Goal: Information Seeking & Learning: Learn about a topic

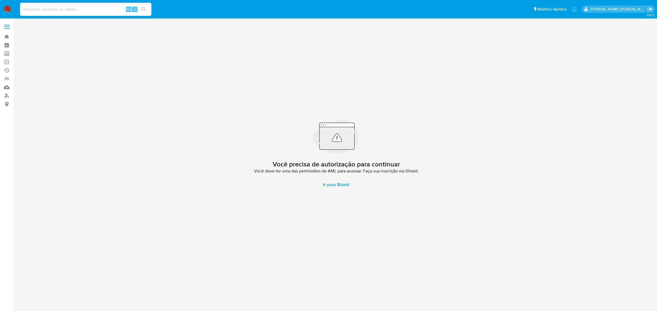
click at [54, 11] on input at bounding box center [85, 9] width 131 height 7
paste input "1853010386"
type input "1853010386"
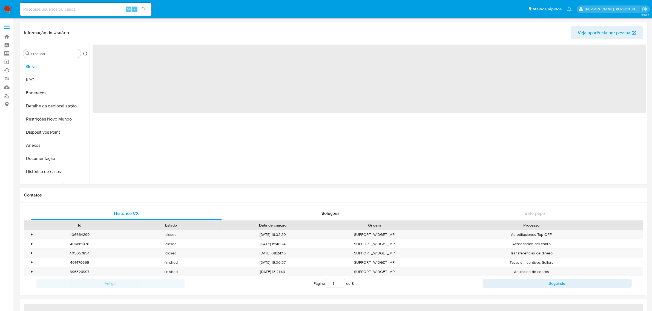
select select "10"
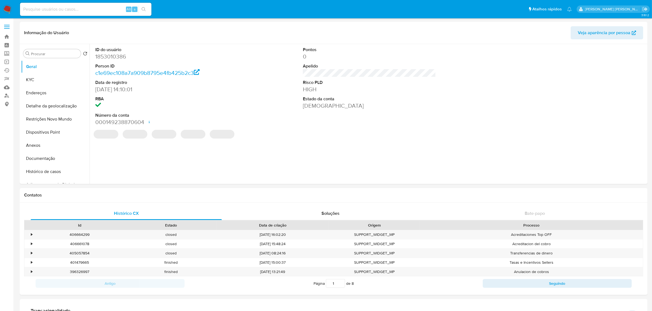
click at [66, 7] on input at bounding box center [85, 9] width 131 height 7
paste input "1853010386"
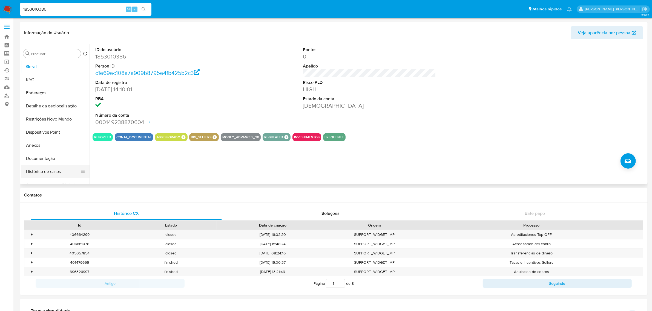
type input "1853010386"
click at [51, 172] on button "Histórico de casos" at bounding box center [53, 171] width 64 height 13
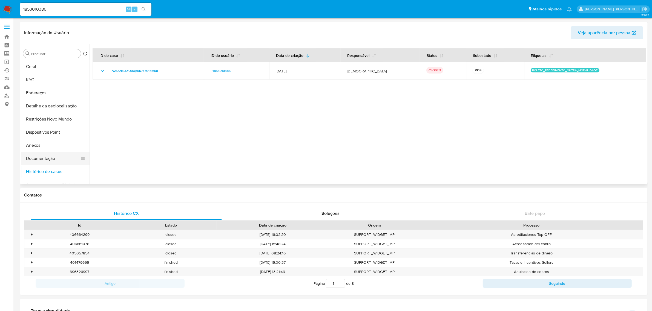
click at [32, 160] on button "Documentação" at bounding box center [53, 158] width 64 height 13
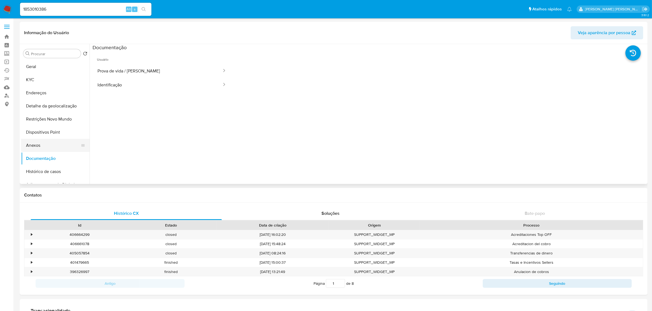
click at [38, 144] on button "Anexos" at bounding box center [53, 145] width 64 height 13
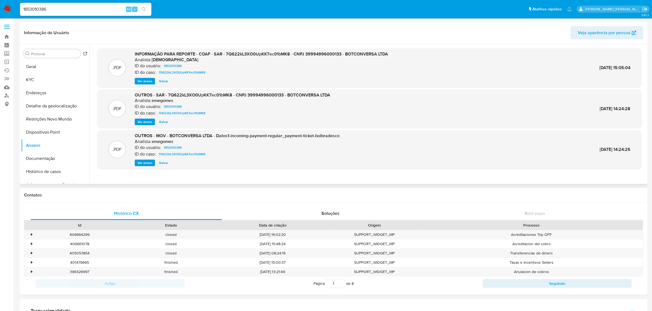
click at [147, 81] on span "Ver anexo" at bounding box center [144, 81] width 15 height 5
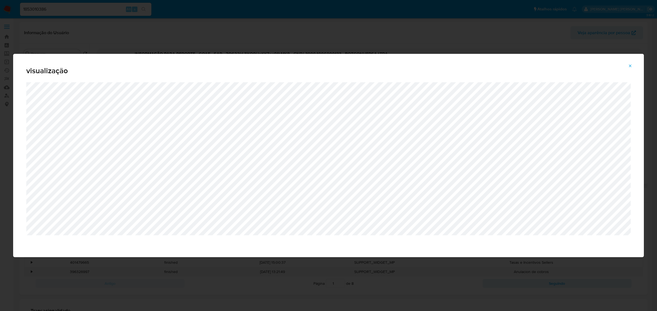
click at [631, 66] on icon "Attachment preview" at bounding box center [630, 66] width 4 height 4
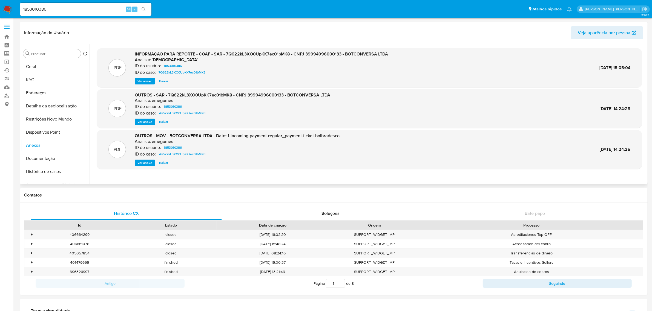
click at [145, 80] on span "Ver anexo" at bounding box center [144, 81] width 15 height 5
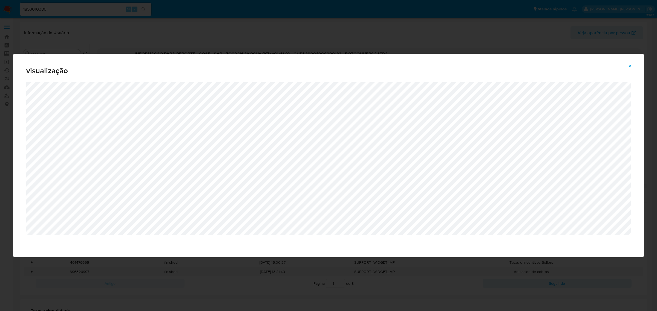
click at [630, 66] on icon "Attachment preview" at bounding box center [630, 66] width 2 height 2
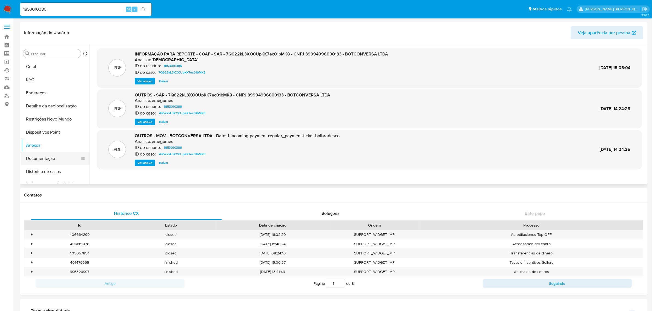
click at [38, 158] on button "Documentação" at bounding box center [53, 158] width 64 height 13
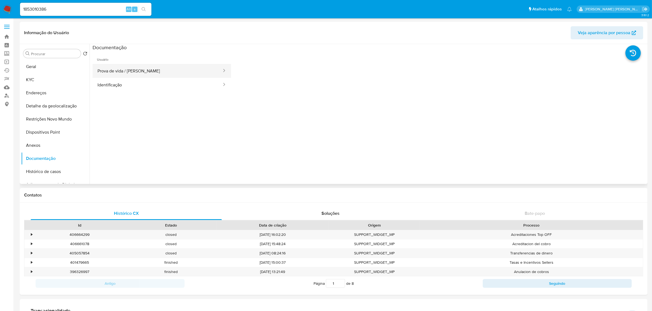
click at [143, 67] on button "Prova de vida / Selfie" at bounding box center [157, 71] width 130 height 14
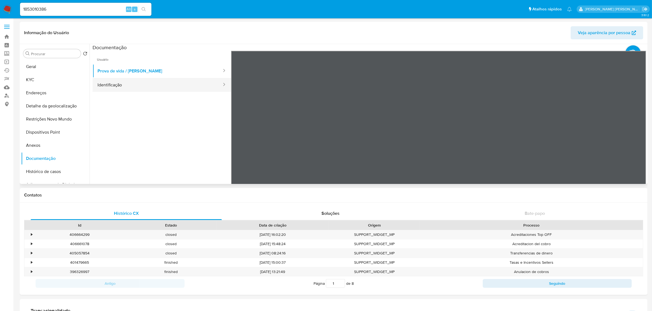
click at [116, 83] on button "Identificação" at bounding box center [157, 85] width 130 height 14
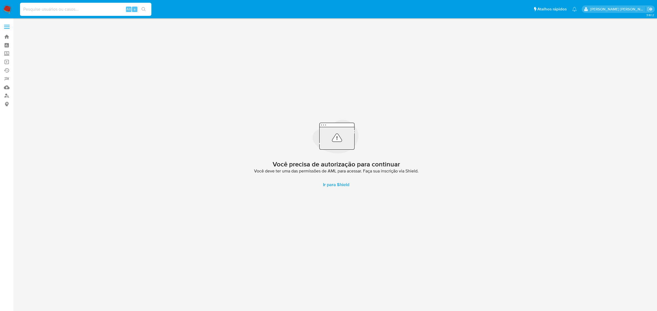
click at [72, 12] on input at bounding box center [85, 9] width 131 height 7
paste input "1789302169"
type input "1789302169"
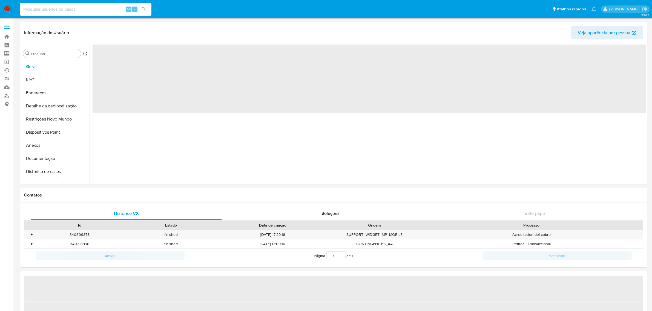
click at [62, 11] on input at bounding box center [85, 9] width 131 height 7
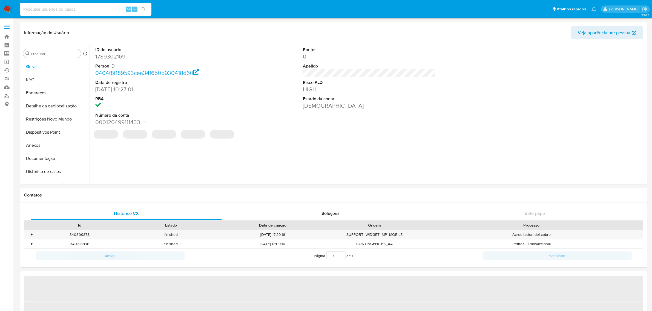
select select "10"
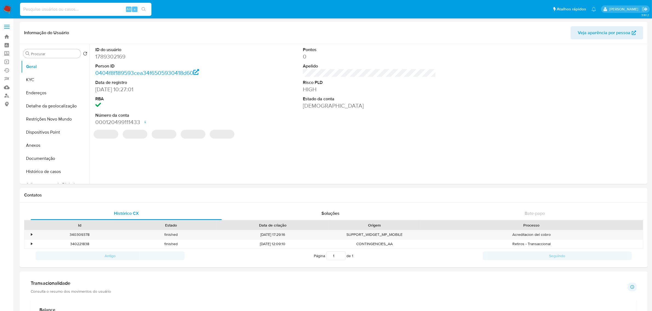
paste input "1789302169"
type input "1789302169"
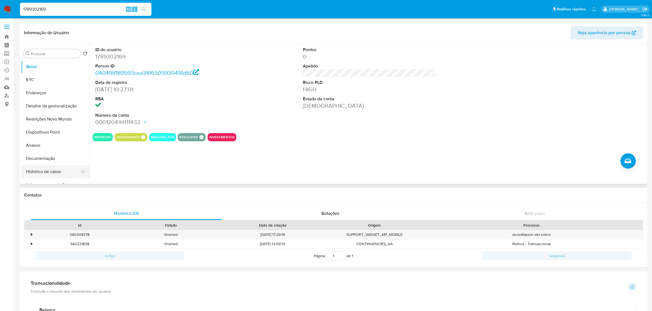
click at [47, 174] on button "Histórico de casos" at bounding box center [53, 171] width 64 height 13
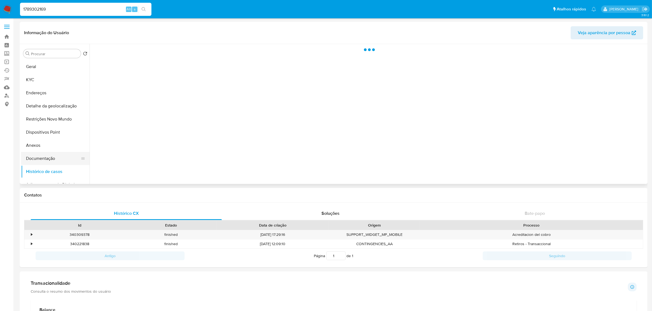
click at [51, 160] on button "Documentação" at bounding box center [53, 158] width 64 height 13
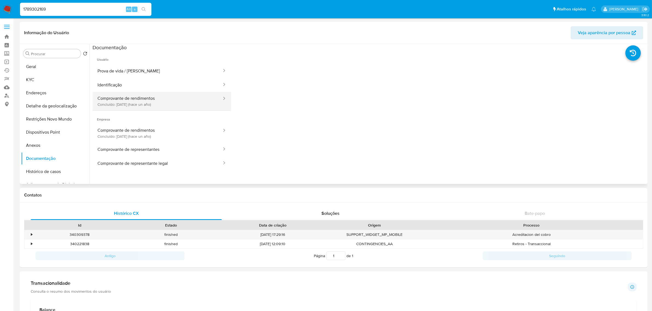
click at [162, 103] on button "Comprovante de rendimentos Concluído: [DATE] (hace un año)" at bounding box center [157, 101] width 130 height 19
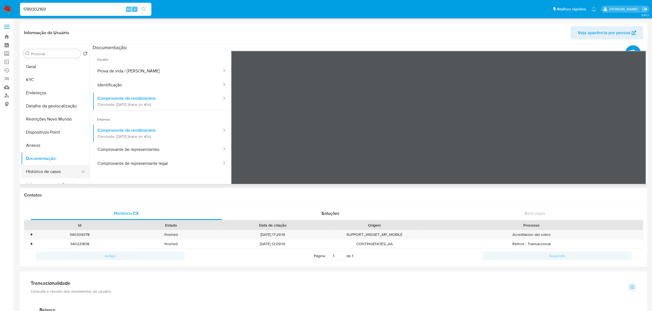
click at [48, 172] on button "Histórico de casos" at bounding box center [53, 171] width 64 height 13
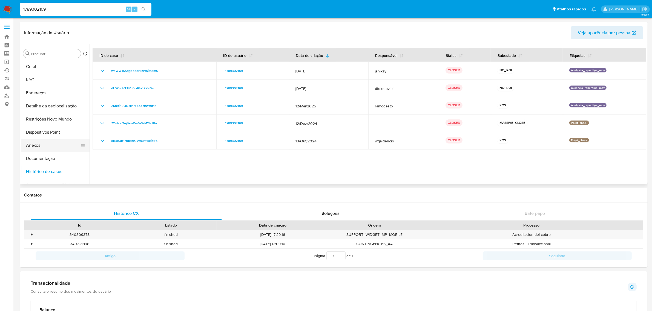
click at [47, 148] on button "Anexos" at bounding box center [53, 145] width 64 height 13
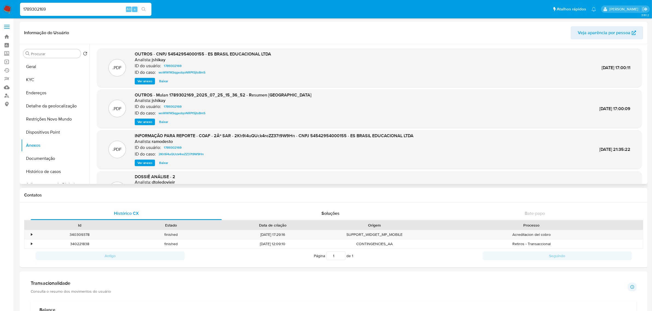
click at [141, 81] on span "Ver anexo" at bounding box center [144, 81] width 15 height 5
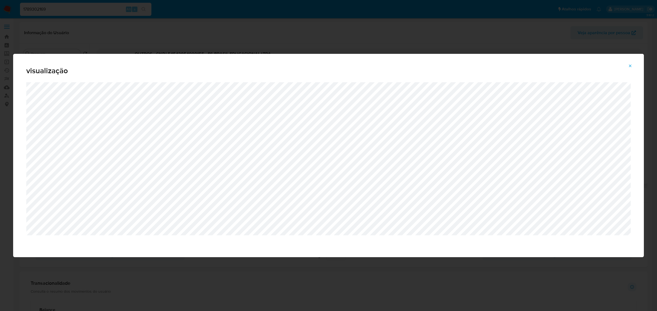
click at [632, 65] on button "Attachment preview" at bounding box center [630, 66] width 12 height 9
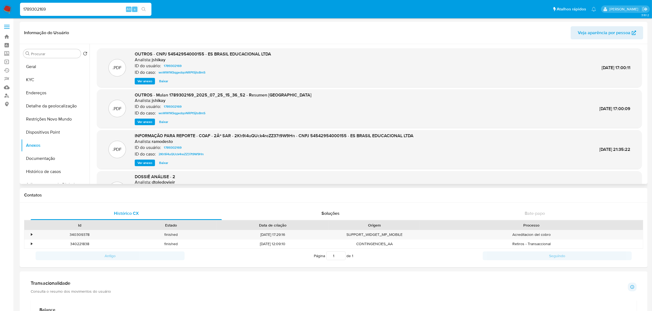
click at [142, 83] on span "Ver anexo" at bounding box center [144, 81] width 15 height 5
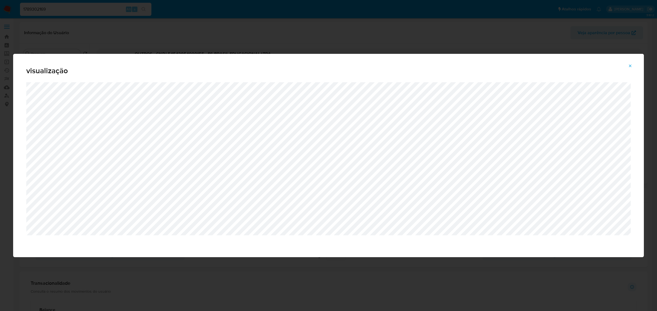
click at [631, 66] on icon "Attachment preview" at bounding box center [630, 66] width 4 height 4
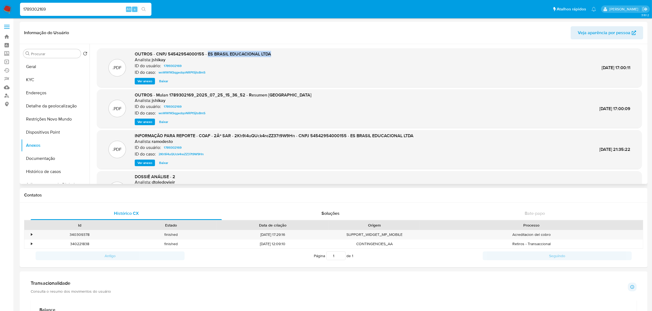
drag, startPoint x: 273, startPoint y: 54, endPoint x: 207, endPoint y: 52, distance: 65.4
click at [207, 52] on div ".PDF OUTROS - CNPJ 54542954000155 - ES BRASIL EDUCACIONAL LTDA Analista: jshika…" at bounding box center [369, 67] width 539 height 33
copy span "ES BRASIL EDUCACIONAL LTDA"
click at [50, 172] on button "Histórico de casos" at bounding box center [53, 171] width 64 height 13
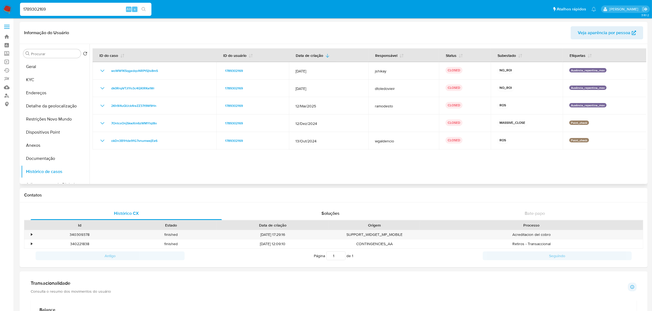
drag, startPoint x: 321, startPoint y: 105, endPoint x: 426, endPoint y: 25, distance: 131.7
click at [426, 25] on div "Informação do Usuário Veja aparência por pessoa" at bounding box center [333, 33] width 627 height 22
click at [39, 147] on button "Anexos" at bounding box center [53, 145] width 64 height 13
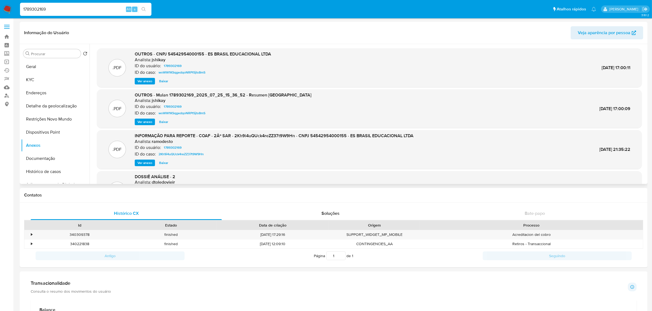
click at [144, 81] on span "Ver anexo" at bounding box center [144, 81] width 15 height 5
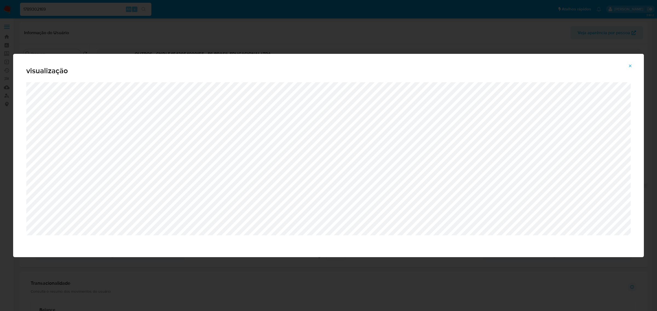
click at [631, 68] on icon "Attachment preview" at bounding box center [630, 66] width 4 height 4
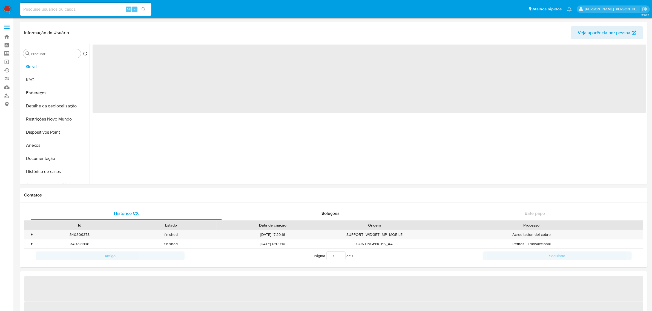
select select "10"
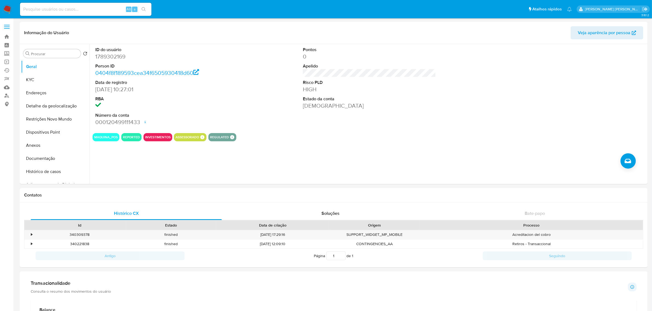
click at [85, 11] on input at bounding box center [85, 9] width 131 height 7
paste input "210534601"
type input "210534601"
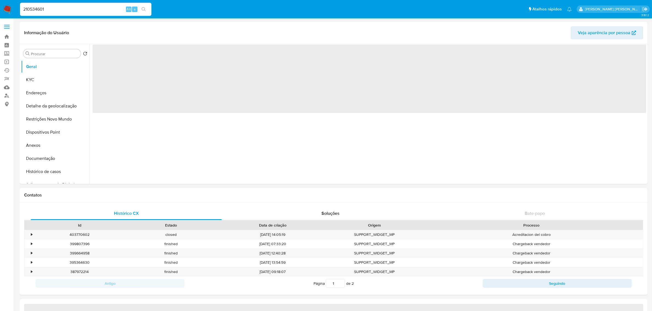
select select "10"
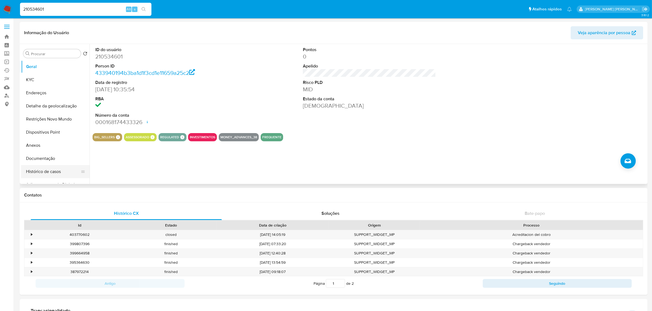
click at [42, 172] on button "Histórico de casos" at bounding box center [53, 171] width 64 height 13
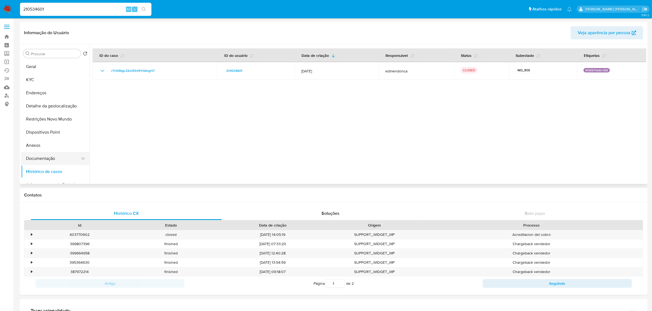
click at [52, 161] on button "Documentação" at bounding box center [53, 158] width 64 height 13
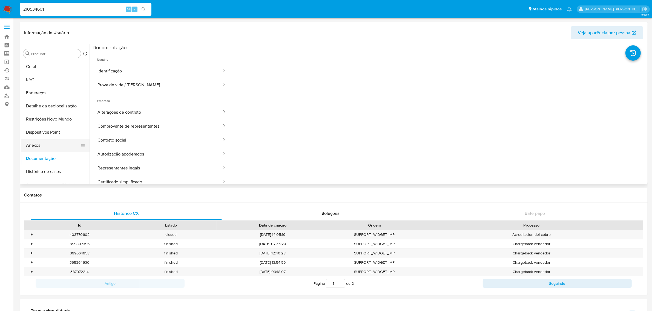
click at [40, 143] on button "Anexos" at bounding box center [53, 145] width 64 height 13
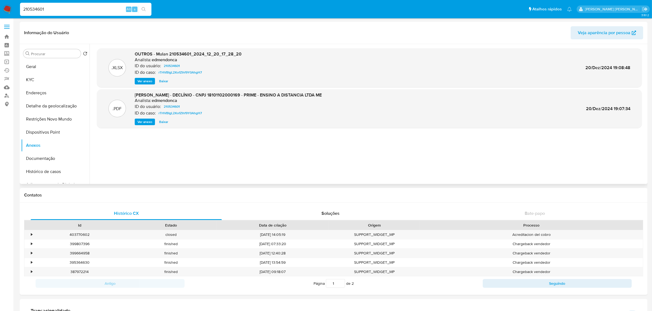
click at [142, 122] on span "Ver anexo" at bounding box center [144, 121] width 15 height 5
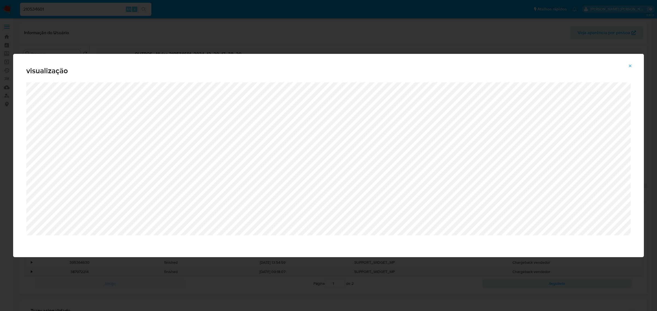
drag, startPoint x: 264, startPoint y: 93, endPoint x: 296, endPoint y: 62, distance: 44.5
click at [296, 62] on div "visualização" at bounding box center [328, 68] width 631 height 28
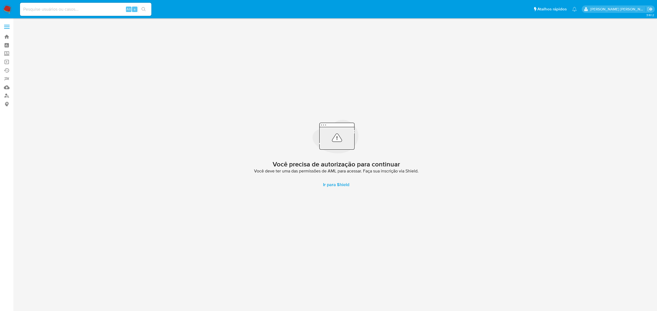
click at [91, 7] on input at bounding box center [85, 9] width 131 height 7
paste input "210533924"
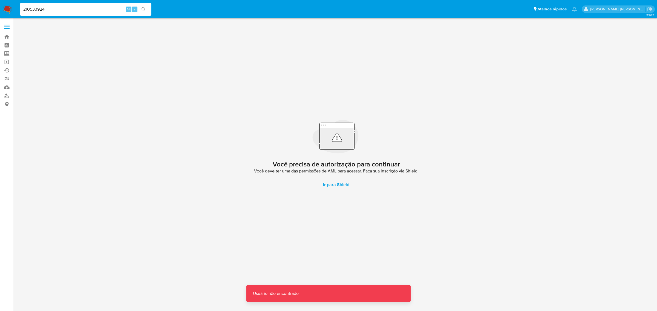
click at [80, 15] on div "210533924 Alt s" at bounding box center [85, 9] width 131 height 13
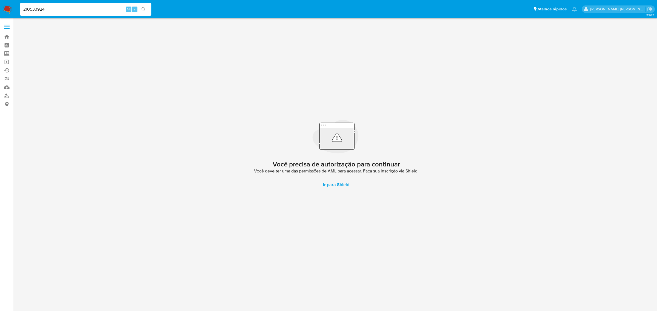
click at [79, 11] on input "210533924" at bounding box center [85, 9] width 131 height 7
type input "210533924"
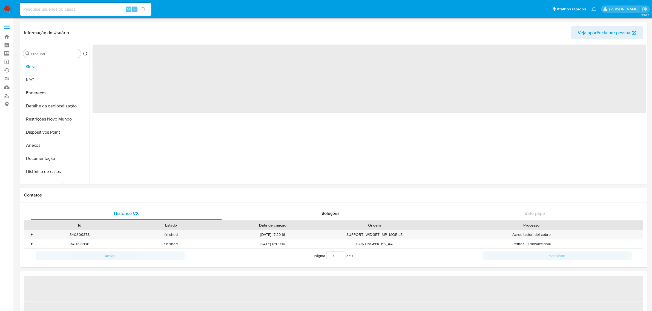
select select "10"
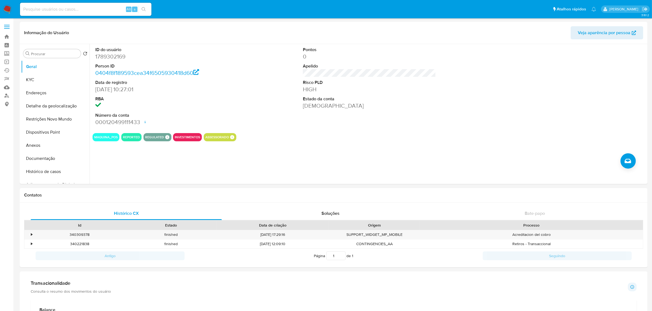
click at [102, 9] on input at bounding box center [85, 9] width 131 height 7
paste input "1789302169"
type input "1789302169"
drag, startPoint x: 63, startPoint y: 8, endPoint x: 7, endPoint y: 8, distance: 55.8
click at [7, 8] on nav "Pausado Ver notificaciones 1789302169 Alt s Atalhos rápidos Presiona las siguie…" at bounding box center [326, 9] width 652 height 18
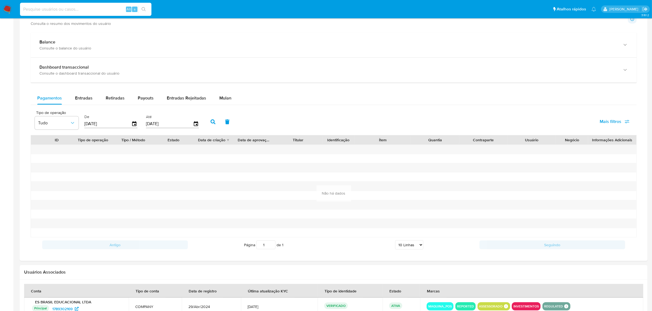
scroll to position [274, 0]
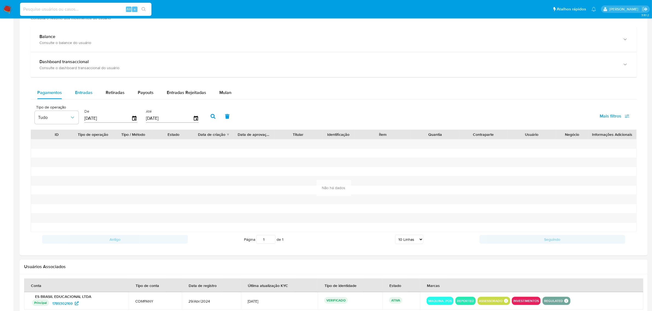
click at [83, 94] on span "Entradas" at bounding box center [84, 92] width 18 height 6
select select "10"
click at [118, 92] on span "Retiradas" at bounding box center [115, 92] width 19 height 6
select select "10"
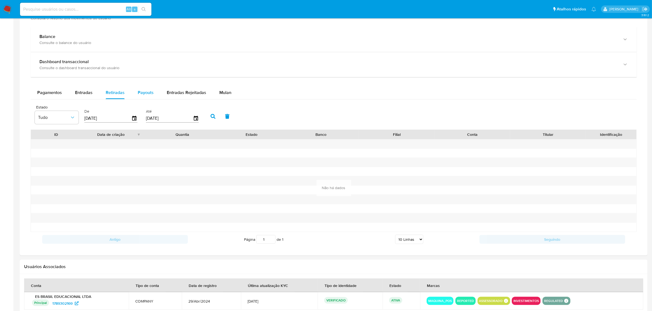
click at [146, 94] on span "Payouts" at bounding box center [146, 92] width 16 height 6
select select "10"
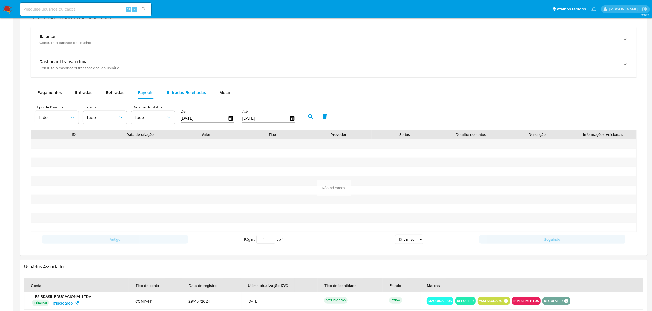
click at [184, 94] on span "Entradas Rejeitadas" at bounding box center [186, 92] width 39 height 6
select select "10"
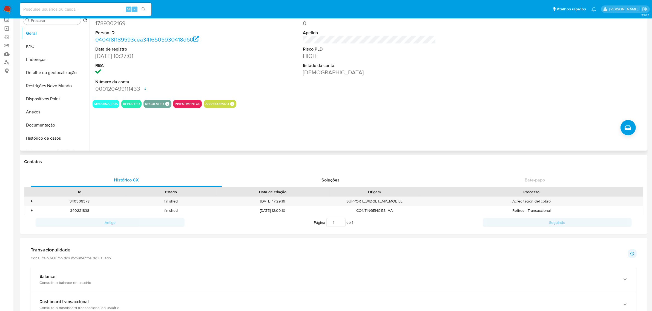
scroll to position [0, 0]
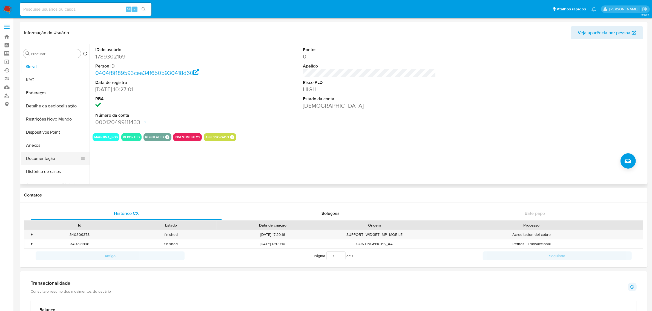
click at [47, 161] on button "Documentação" at bounding box center [53, 158] width 64 height 13
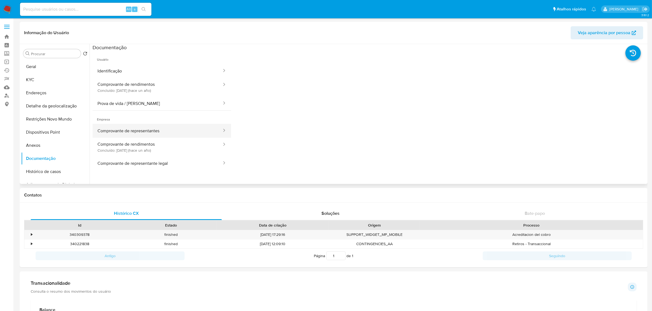
click at [161, 132] on button "Comprovante de representantes" at bounding box center [157, 131] width 130 height 14
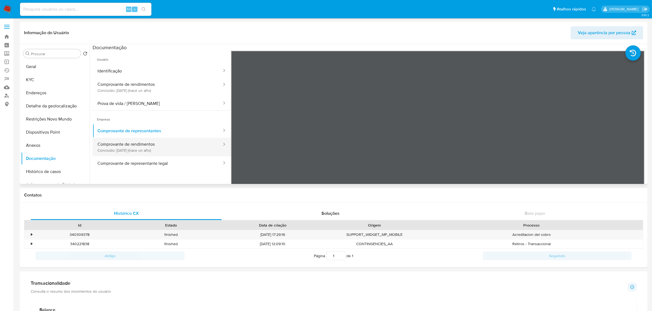
click at [130, 149] on button "Comprovante de rendimentos Concluído: 29/10/2024 (hace un año)" at bounding box center [157, 147] width 130 height 19
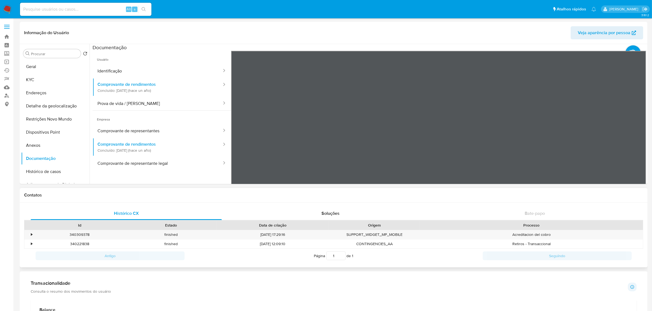
click at [414, 191] on div "Informação do Usuário Veja aparência por pessoa Procurar Retornar ao pedido pad…" at bounding box center [333, 314] width 627 height 584
click at [140, 73] on button "Identificação" at bounding box center [157, 71] width 130 height 14
click at [51, 66] on button "Geral" at bounding box center [53, 66] width 64 height 13
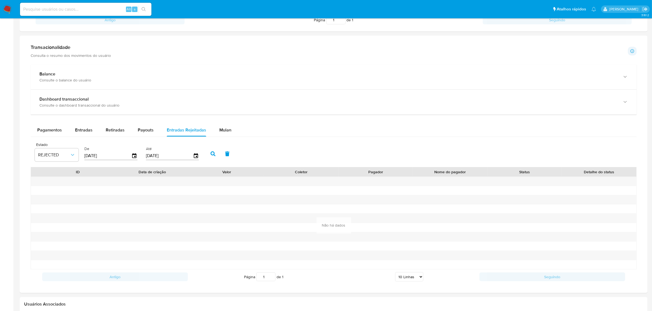
scroll to position [239, 0]
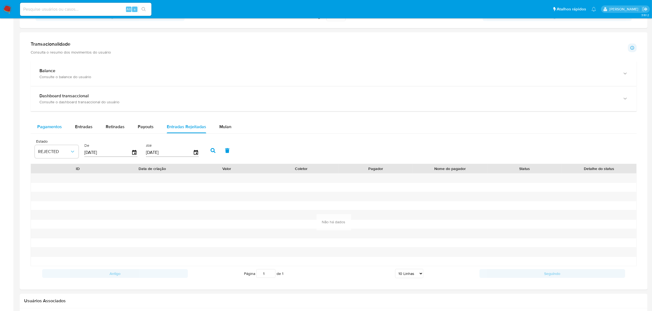
click at [52, 128] on span "Pagamentos" at bounding box center [49, 127] width 25 height 6
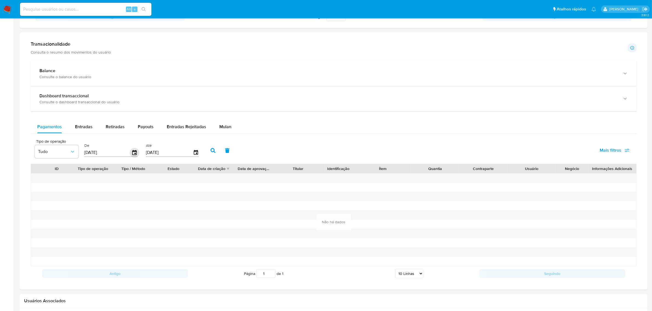
click at [133, 154] on icon "button" at bounding box center [135, 153] width 10 height 10
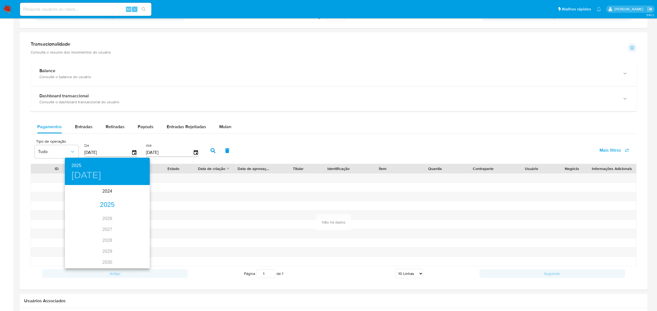
click at [102, 204] on div "2025" at bounding box center [107, 205] width 85 height 11
click at [107, 218] on div "may." at bounding box center [107, 217] width 28 height 21
click at [110, 213] on span "1" at bounding box center [107, 214] width 10 height 5
type input "01/05/2025"
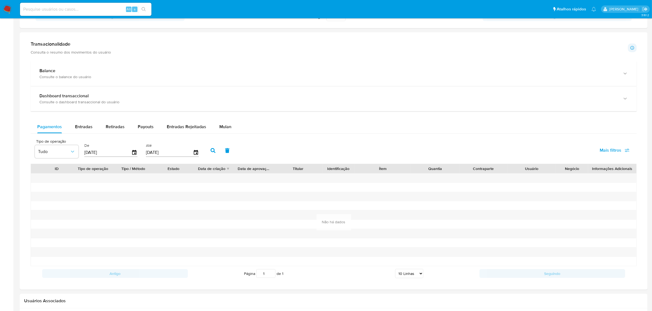
click at [212, 150] on icon "button" at bounding box center [212, 150] width 5 height 5
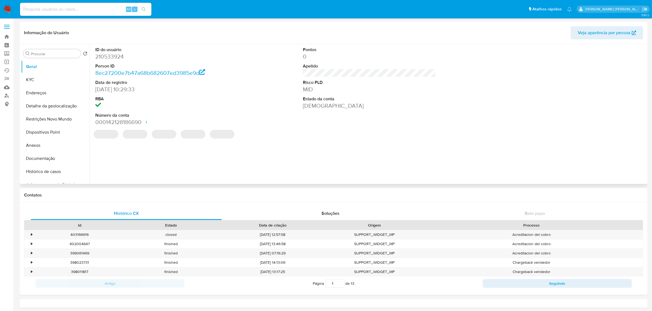
select select "10"
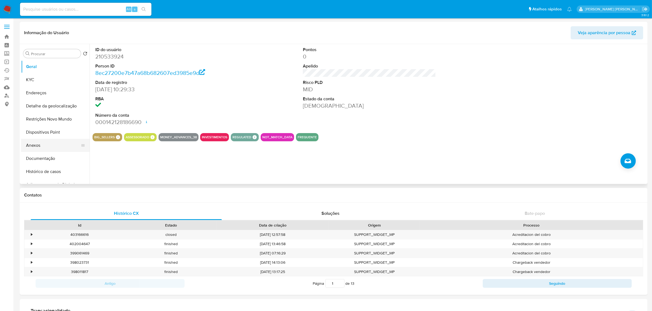
click at [39, 150] on button "Anexos" at bounding box center [53, 145] width 64 height 13
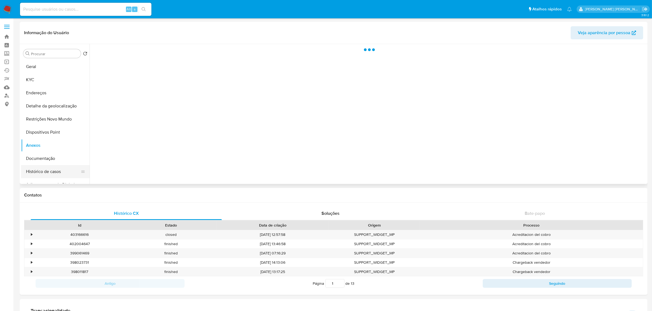
click at [45, 174] on button "Histórico de casos" at bounding box center [53, 171] width 64 height 13
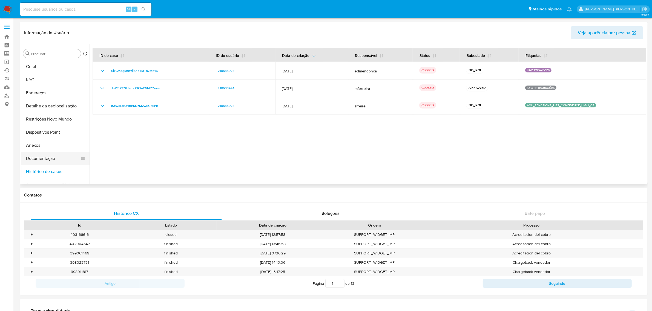
click at [51, 159] on button "Documentação" at bounding box center [53, 158] width 64 height 13
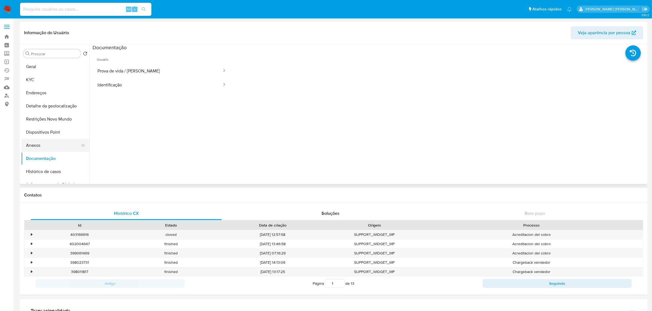
click at [48, 144] on button "Anexos" at bounding box center [53, 145] width 64 height 13
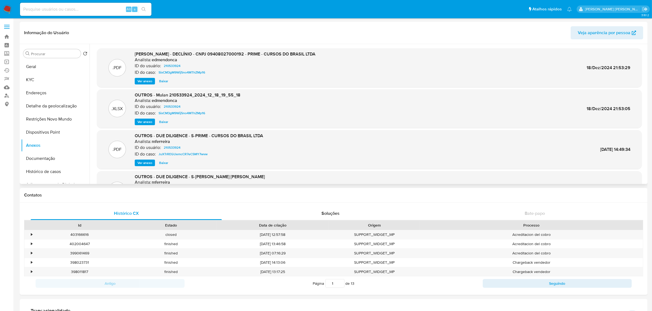
click at [146, 82] on span "Ver anexo" at bounding box center [144, 81] width 15 height 5
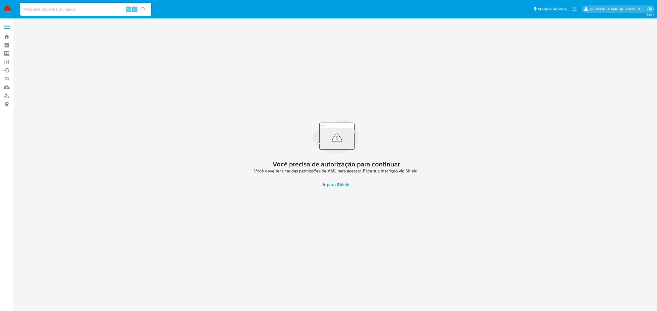
click at [3, 28] on label at bounding box center [7, 26] width 14 height 11
click at [0, 0] on input "checkbox" at bounding box center [0, 0] width 0 height 0
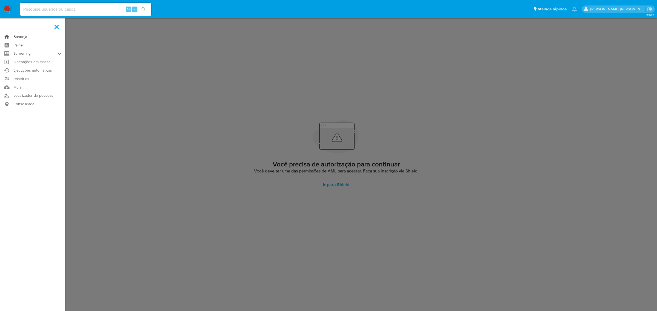
click at [20, 36] on link "Bandeja" at bounding box center [32, 37] width 65 height 8
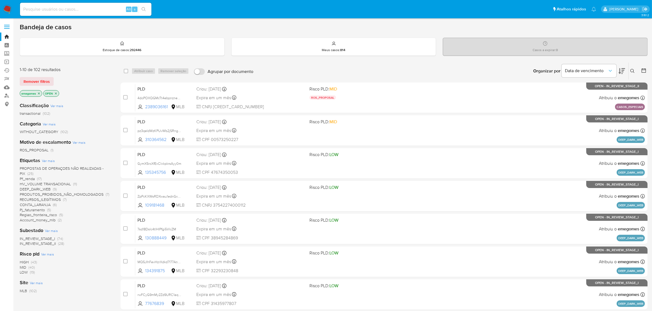
click at [40, 94] on icon "close-filter" at bounding box center [38, 93] width 3 height 3
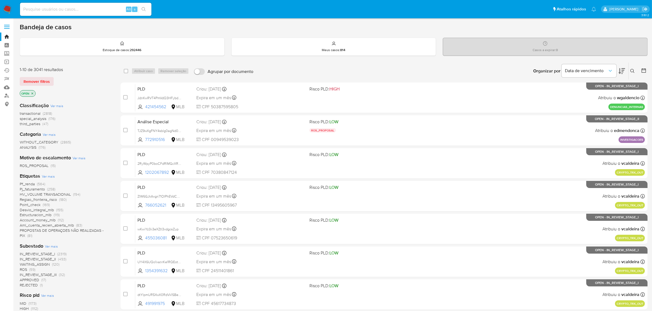
click at [51, 176] on span "Ver mais" at bounding box center [48, 176] width 13 height 5
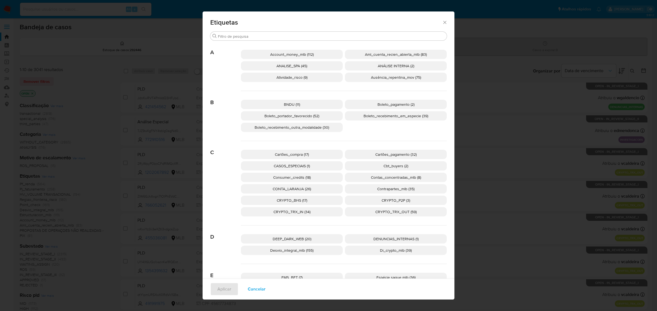
click at [318, 116] on p "Boleto_portador_favorecido (52)" at bounding box center [292, 115] width 102 height 9
click at [218, 291] on span "Aplicar" at bounding box center [224, 290] width 14 height 12
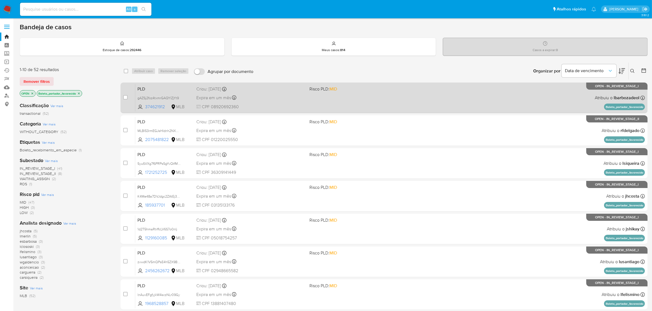
click at [462, 94] on div "PLD gAZSj2foz4txmrGAQYlZjYt9 374621912 MLB Risco PLD: MID Criou: 12/09/2025 Cri…" at bounding box center [389, 98] width 509 height 28
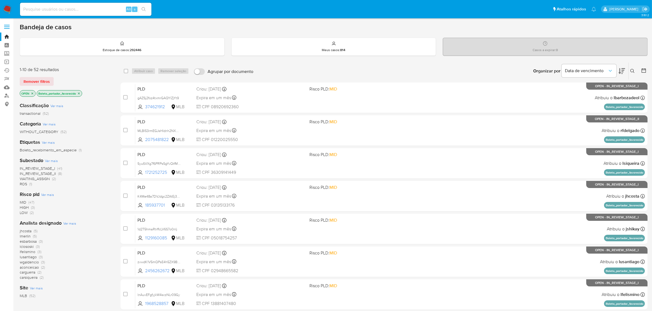
click at [80, 93] on icon "close-filter" at bounding box center [78, 93] width 3 height 3
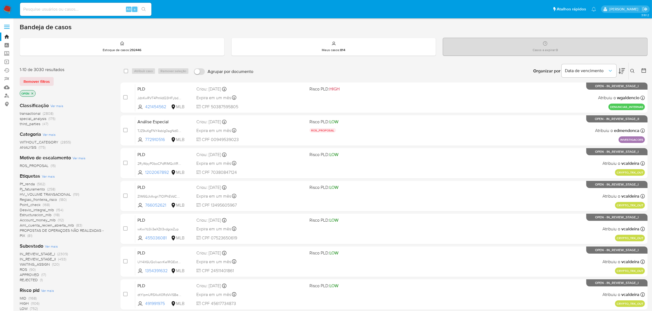
click at [51, 178] on span "Ver mais" at bounding box center [48, 176] width 13 height 5
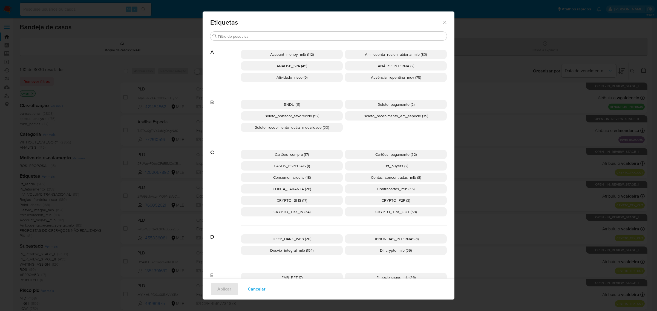
click at [299, 114] on span "Boleto_portador_favorecido (52)" at bounding box center [291, 115] width 55 height 5
click at [228, 292] on span "Aplicar" at bounding box center [224, 290] width 14 height 12
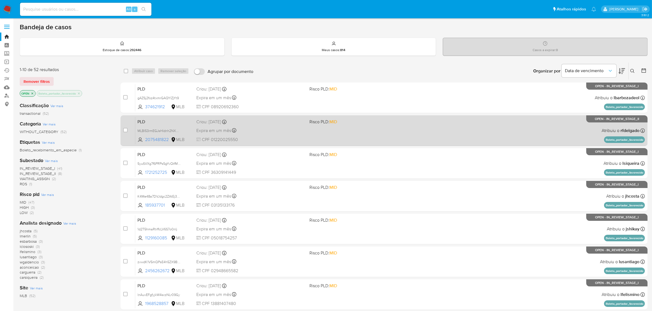
click at [275, 125] on div "PLD MLBI53rmEGJsHIdnh2NXO3W2 2075481822 MLB Risco PLD: MID Criou: 12/09/2025 Cr…" at bounding box center [389, 131] width 509 height 28
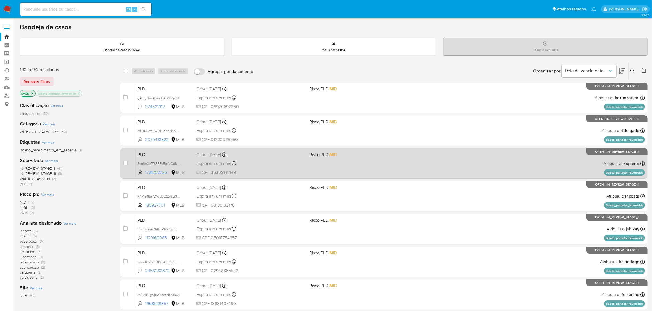
click at [433, 159] on div "PLD 5yu6VXg7f6PRPs5gYvQtfMdZ 1721252725 MLB Risco PLD: MID Criou: 12/09/2025 Cr…" at bounding box center [389, 164] width 509 height 28
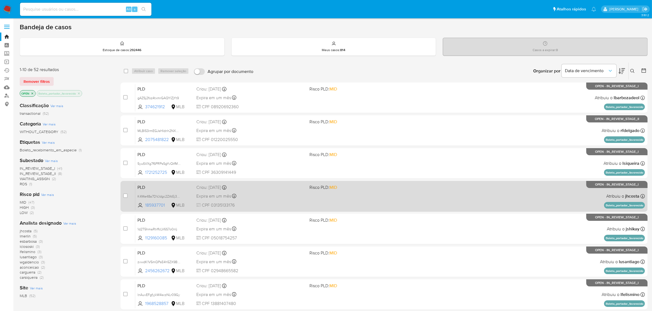
click at [544, 195] on div "PLD K4Me48a7DVJdgc2ZAtEj3Qa7 185937701 MLB Risco PLD: MID Criou: 12/09/2025 Cri…" at bounding box center [389, 197] width 509 height 28
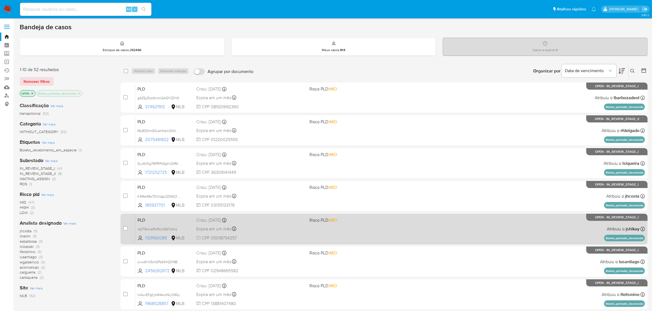
click at [541, 233] on div "PLD 1d2T5hmaRtrffcLV6S7o0nIj 1129160085 MLB Risco PLD: MID Criou: 12/09/2025 Cr…" at bounding box center [389, 229] width 509 height 28
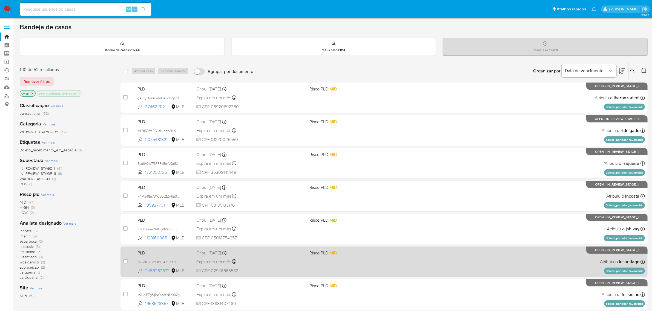
click at [482, 263] on div "PLD zvwdK1V5mQPsE4h5ZX9BGwbH 2456262672 MLB Risco PLD: MID Criou: 12/09/2025 Cr…" at bounding box center [389, 262] width 509 height 28
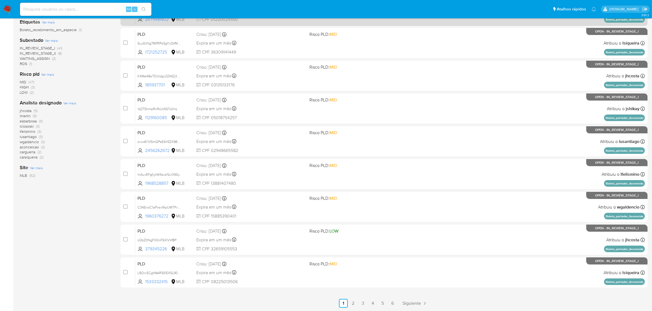
scroll to position [140, 0]
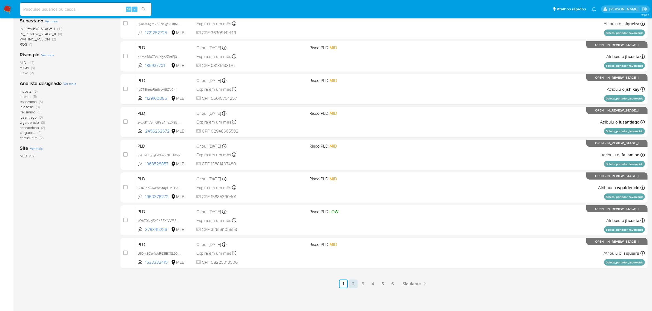
click at [353, 284] on link "2" at bounding box center [353, 284] width 9 height 9
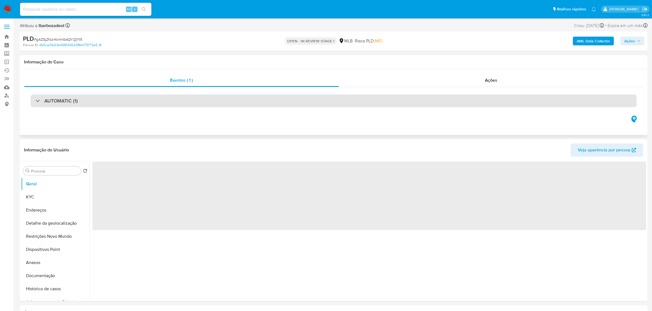
click at [90, 99] on div "AUTOMATIC (1)" at bounding box center [334, 101] width 606 height 13
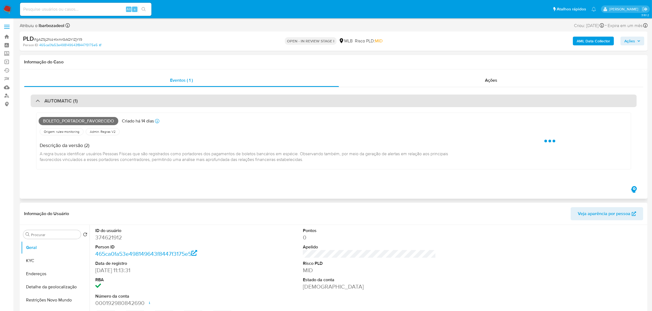
select select "10"
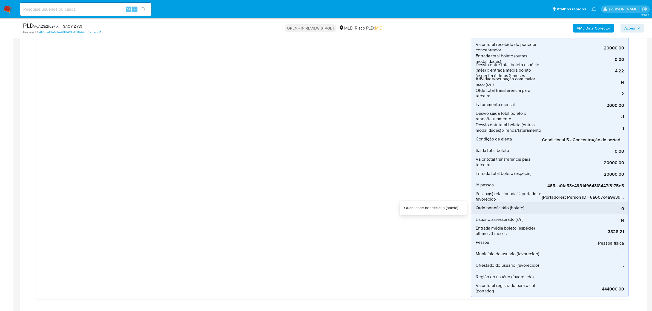
drag, startPoint x: 567, startPoint y: 204, endPoint x: 576, endPoint y: 204, distance: 9.0
click at [576, 204] on div "0" at bounding box center [583, 208] width 82 height 11
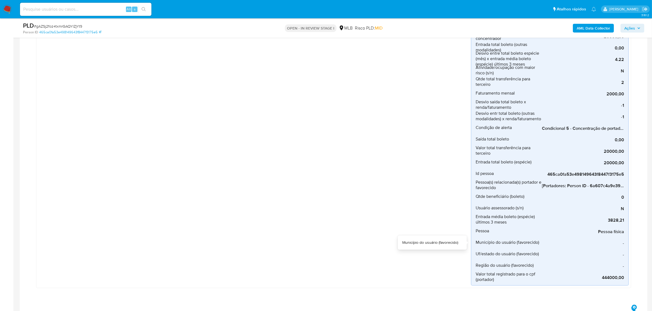
scroll to position [171, 0]
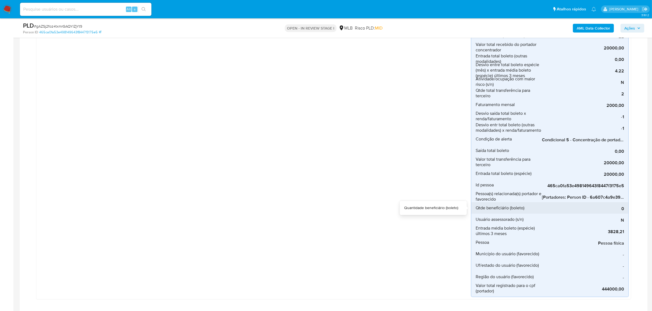
drag, startPoint x: 555, startPoint y: 203, endPoint x: 612, endPoint y: 203, distance: 56.6
click at [612, 203] on div "0" at bounding box center [583, 208] width 82 height 11
drag, startPoint x: 565, startPoint y: 203, endPoint x: 610, endPoint y: 203, distance: 45.7
click at [610, 203] on div "0" at bounding box center [583, 208] width 82 height 11
drag, startPoint x: 560, startPoint y: 203, endPoint x: 616, endPoint y: 202, distance: 55.8
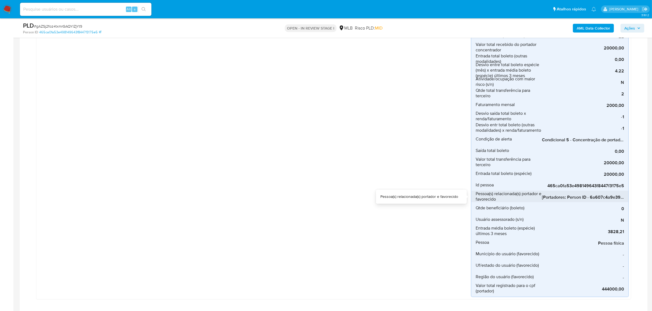
click at [616, 202] on div "Entrada total boleto (espécie) - terceiro 20000,00 Entrada total boleto (espéci…" at bounding box center [550, 116] width 158 height 362
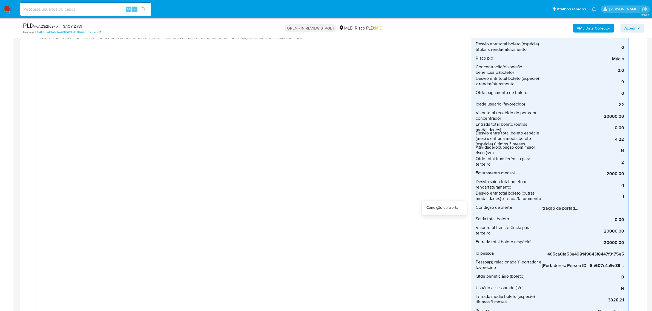
scroll to position [0, 55]
drag, startPoint x: 541, startPoint y: 207, endPoint x: 640, endPoint y: 207, distance: 98.5
click at [640, 207] on div "AUTOMATIC (1) Boleto_portador_favorecido Criado há 14 dias Criado: 12/09/2025 0…" at bounding box center [333, 174] width 619 height 419
click at [565, 210] on span "Condicional 5 - Concentração de portador_espécie (Visão Favorecido)" at bounding box center [583, 208] width 82 height 5
click at [562, 210] on span "Condicional 5 - Concentração de portador_espécie (Visão Favorecido)" at bounding box center [583, 208] width 82 height 5
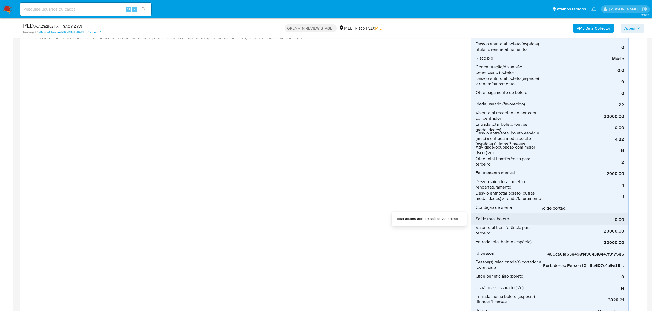
drag, startPoint x: 584, startPoint y: 215, endPoint x: 535, endPoint y: 215, distance: 48.7
click at [535, 215] on li "Saída total boleto 0,00" at bounding box center [549, 218] width 157 height 11
click at [554, 214] on div "0,00" at bounding box center [583, 218] width 82 height 11
drag, startPoint x: 541, startPoint y: 209, endPoint x: 630, endPoint y: 210, distance: 88.9
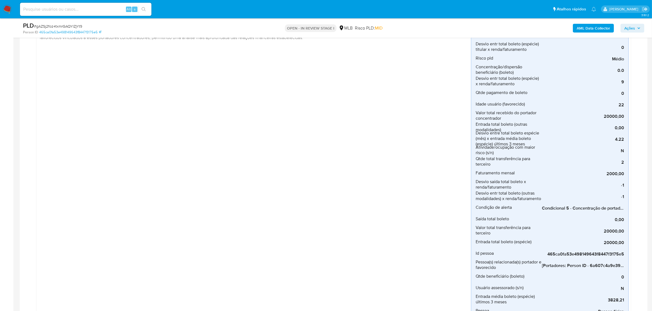
click at [636, 208] on div "Boleto_portador_favorecido Criado há 14 dias Criado: 12/09/2025 00:39:26 Origem…" at bounding box center [334, 180] width 606 height 391
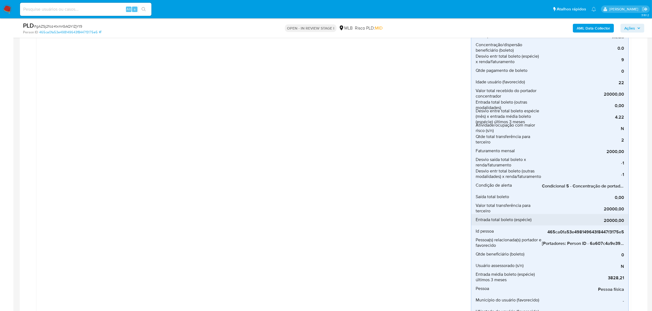
scroll to position [137, 0]
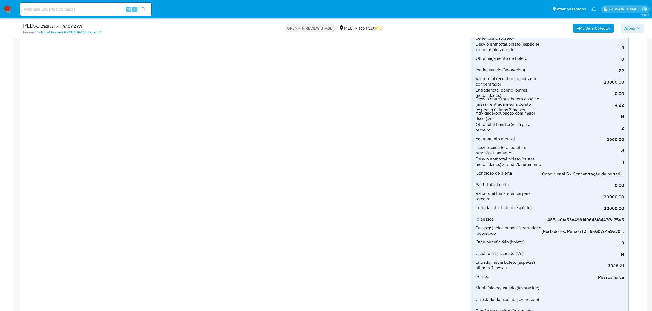
click at [632, 178] on div "Boleto_portador_favorecido Criado há 14 dias Criado: 12/09/2025 00:39:26 Origem…" at bounding box center [334, 146] width 606 height 391
drag, startPoint x: 564, startPoint y: 179, endPoint x: 617, endPoint y: 179, distance: 53.1
click at [617, 179] on div "0,00" at bounding box center [583, 184] width 82 height 11
click at [565, 174] on span "Condicional 5 - Concentração de portador_espécie (Visão Favorecido)" at bounding box center [583, 174] width 82 height 5
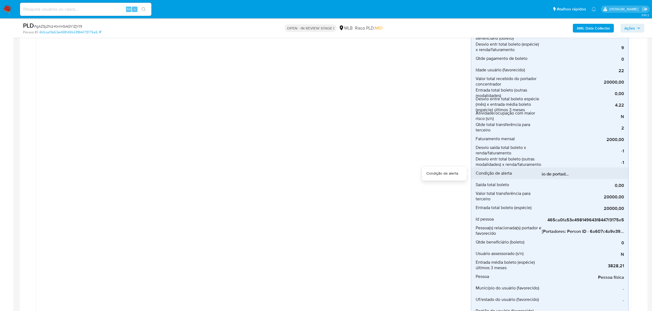
click at [565, 174] on span "Condicional 5 - Concentração de portador_espécie (Visão Favorecido)" at bounding box center [583, 174] width 82 height 5
click at [512, 177] on div "Condição de alerta" at bounding box center [508, 173] width 66 height 11
click at [511, 174] on span "Condição de alerta" at bounding box center [493, 173] width 36 height 5
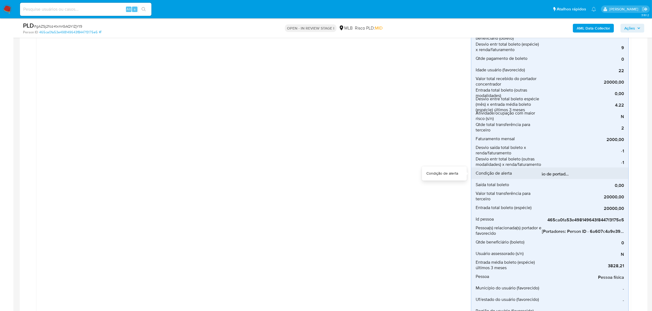
click at [511, 174] on span "Condição de alerta" at bounding box center [493, 173] width 36 height 5
click at [457, 195] on div "Boleto_portador_favorecido Criado há 14 dias Criado: 12/09/2025 00:39:26 Origem…" at bounding box center [255, 145] width 432 height 373
click at [505, 174] on span "Condição de alerta" at bounding box center [493, 173] width 36 height 5
click at [519, 174] on div "Condição de alerta" at bounding box center [508, 173] width 66 height 11
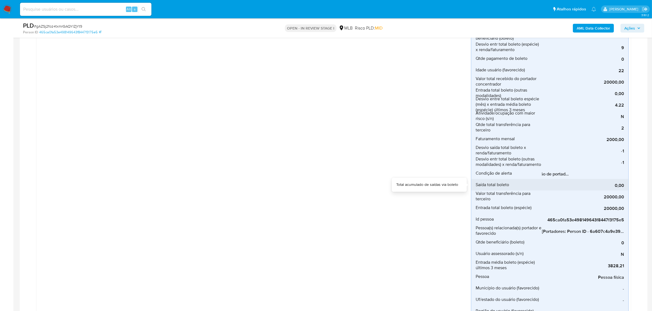
drag, startPoint x: 581, startPoint y: 180, endPoint x: 577, endPoint y: 180, distance: 4.1
click at [577, 180] on div "0,00" at bounding box center [583, 184] width 82 height 11
drag, startPoint x: 571, startPoint y: 174, endPoint x: 633, endPoint y: 174, distance: 62.4
click at [633, 174] on div "Boleto_portador_favorecido Criado há 14 dias Criado: 12/09/2025 00:39:26 Origem…" at bounding box center [334, 146] width 606 height 391
click at [579, 173] on span "Condicional 5 - Concentração de portador_espécie (Visão Favorecido)" at bounding box center [583, 174] width 82 height 5
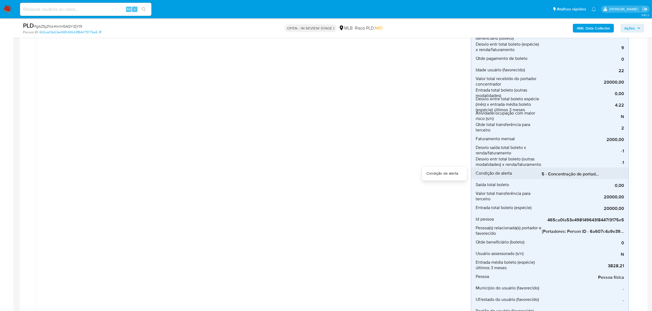
scroll to position [0, 0]
click at [555, 172] on span "Condicional 5 - Concentração de portador_espécie (Visão Favorecido)" at bounding box center [583, 174] width 82 height 5
click at [598, 177] on span "Condicional 5 - Concentração de portador_espécie (Visão Favorecido)" at bounding box center [583, 174] width 82 height 5
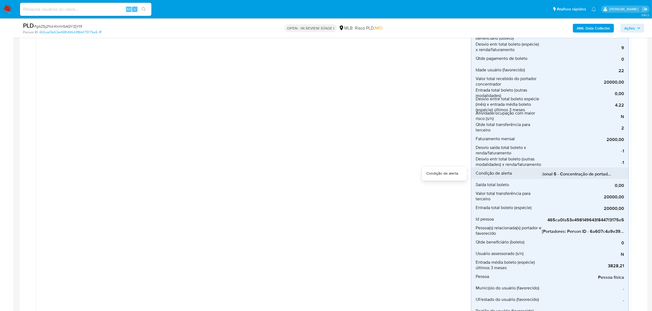
scroll to position [0, 21]
drag, startPoint x: 571, startPoint y: 179, endPoint x: 592, endPoint y: 179, distance: 20.8
click at [592, 179] on div "Entrada total boleto (espécie) - terceiro 20000,00 Entrada total boleto (espéci…" at bounding box center [550, 150] width 158 height 362
click at [557, 173] on span "Condicional 5 - Concentração de portador_espécie (Visão Favorecido)" at bounding box center [583, 174] width 82 height 5
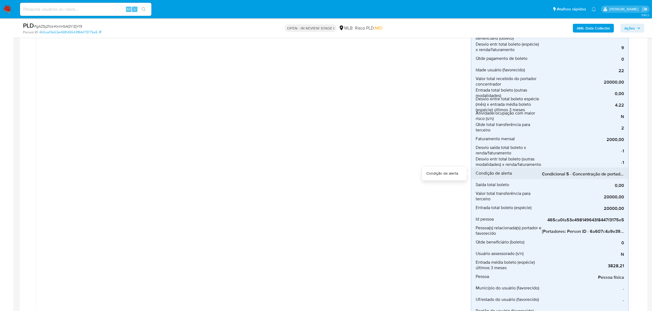
click at [557, 173] on span "Condicional 5 - Concentração de portador_espécie (Visão Favorecido)" at bounding box center [583, 174] width 82 height 5
click at [578, 173] on span "Condicional 5 - Concentração de portador_espécie (Visão Favorecido)" at bounding box center [583, 174] width 82 height 5
click at [567, 172] on span "Condicional 5 - Concentração de portador_espécie (Visão Favorecido)" at bounding box center [583, 174] width 82 height 5
click at [553, 172] on span "Condicional 5 - Concentração de portador_espécie (Visão Favorecido)" at bounding box center [583, 174] width 82 height 5
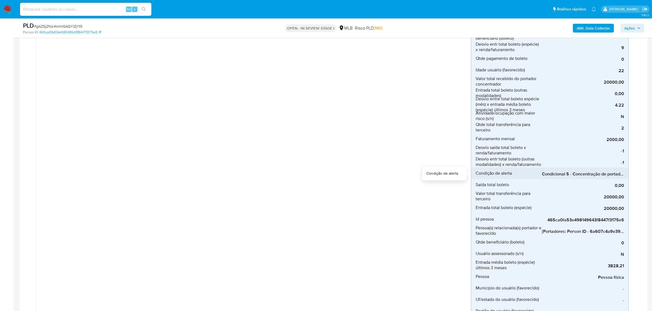
click at [553, 172] on span "Condicional 5 - Concentração de portador_espécie (Visão Favorecido)" at bounding box center [583, 174] width 82 height 5
click at [512, 175] on div "Condição de alerta" at bounding box center [508, 173] width 66 height 11
click at [582, 173] on span "Condicional 5 - Concentração de portador_espécie (Visão Favorecido)" at bounding box center [583, 174] width 82 height 5
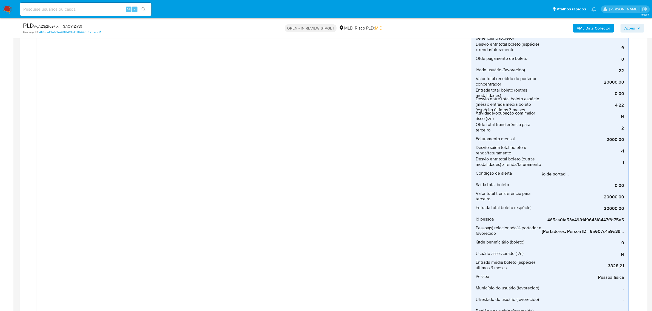
click at [456, 160] on div "Boleto_portador_favorecido Criado há 14 dias Criado: 12/09/2025 00:39:26 Origem…" at bounding box center [255, 145] width 432 height 373
click at [558, 173] on span "Condicional 5 - Concentração de portador_espécie (Visão Favorecido)" at bounding box center [583, 174] width 82 height 5
click at [433, 142] on div "Boleto_portador_favorecido Criado há 14 dias Criado: 12/09/2025 00:39:26 Origem…" at bounding box center [255, 145] width 432 height 373
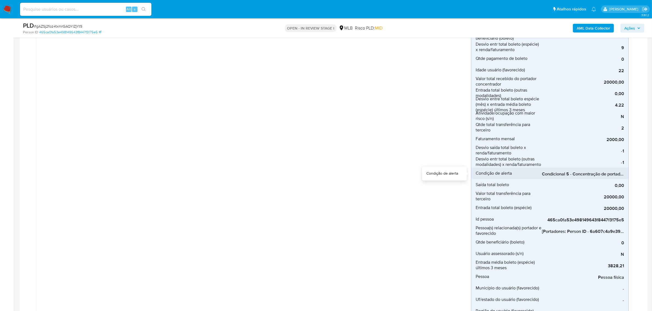
scroll to position [0, 55]
click at [612, 173] on span "Condicional 5 - Concentração de portador_espécie (Visão Favorecido)" at bounding box center [583, 174] width 82 height 5
drag, startPoint x: 75, startPoint y: 3, endPoint x: 165, endPoint y: 48, distance: 101.1
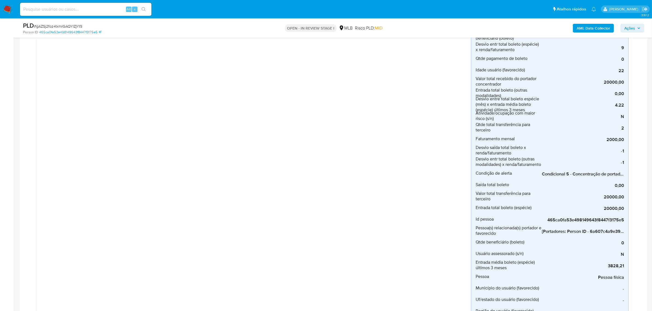
click at [165, 48] on div "Boleto_portador_favorecido Criado há 14 dias Criado: 12/09/2025 00:39:26 Origem…" at bounding box center [255, 145] width 432 height 373
drag, startPoint x: 86, startPoint y: 24, endPoint x: 36, endPoint y: 27, distance: 49.3
click at [36, 27] on div "PLD # gAZSj2foz4txmrGAQYlZjYt9" at bounding box center [125, 26] width 205 height 8
copy span "gAZSj2foz4txmrGAQYlZjYt9"
click at [564, 172] on span "Condicional 5 - Concentração de portador_espécie (Visão Favorecido)" at bounding box center [583, 174] width 82 height 5
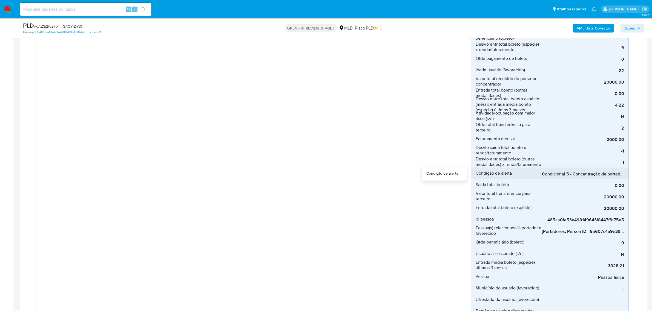
click at [564, 172] on span "Condicional 5 - Concentração de portador_espécie (Visão Favorecido)" at bounding box center [583, 174] width 82 height 5
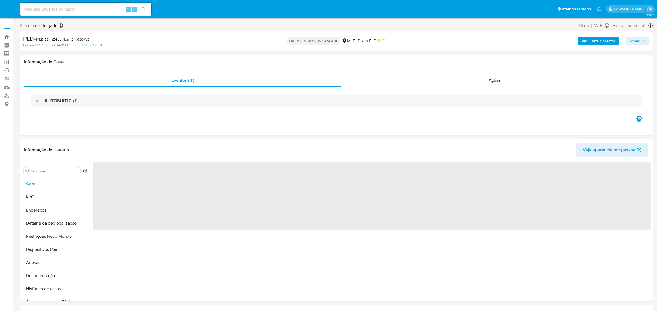
select select "10"
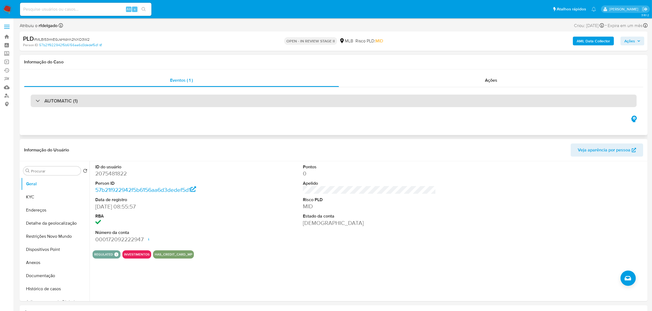
click at [94, 107] on div "AUTOMATIC (1)" at bounding box center [334, 101] width 606 height 13
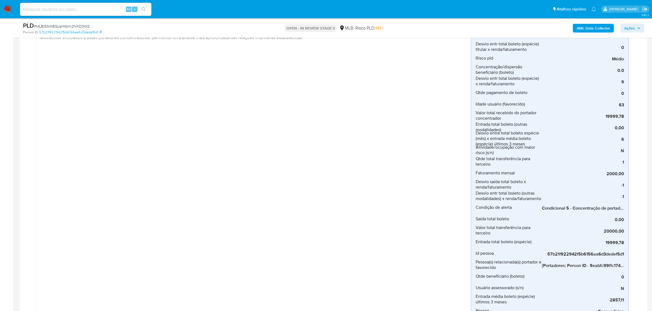
scroll to position [137, 0]
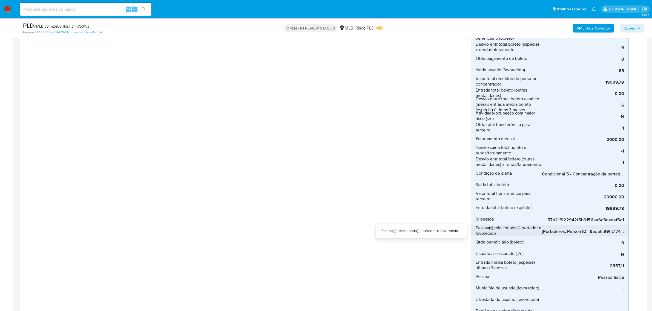
click at [578, 230] on span "[Portadores: Person ID - 9eabfc99ffc174ffd579df26386d751d]; [Favorecidos: Perso…" at bounding box center [583, 231] width 82 height 5
drag, startPoint x: 578, startPoint y: 230, endPoint x: 598, endPoint y: 232, distance: 20.3
click at [598, 232] on span "[Portadores: Person ID - 9eabfc99ffc174ffd579df26386d751d]; [Favorecidos: Perso…" at bounding box center [583, 231] width 82 height 5
click at [583, 229] on span "[Portadores: Person ID - 9eabfc99ffc174ffd579df26386d751d]; [Favorecidos: Perso…" at bounding box center [583, 231] width 82 height 5
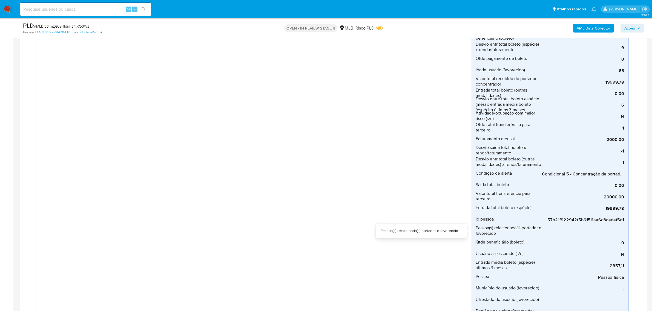
scroll to position [0, 166]
drag, startPoint x: 542, startPoint y: 232, endPoint x: 631, endPoint y: 231, distance: 88.9
click at [631, 231] on div "Boleto_portador_favorecido Criado há 14 dias Criado: [DATE] 00:28:51 Origem: ru…" at bounding box center [333, 145] width 595 height 378
click at [612, 234] on span "[Portadores: Person ID - 9eabfc99ffc174ffd579df26386d751d]; [Favorecidos: Perso…" at bounding box center [583, 231] width 82 height 5
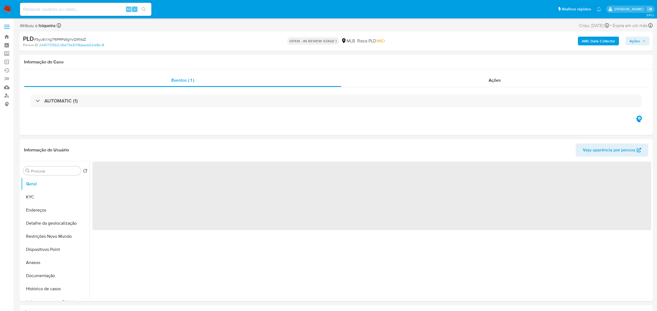
select select "10"
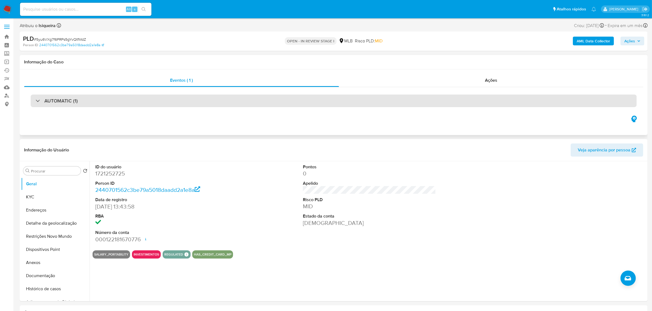
click at [81, 96] on div "AUTOMATIC (1)" at bounding box center [334, 101] width 606 height 13
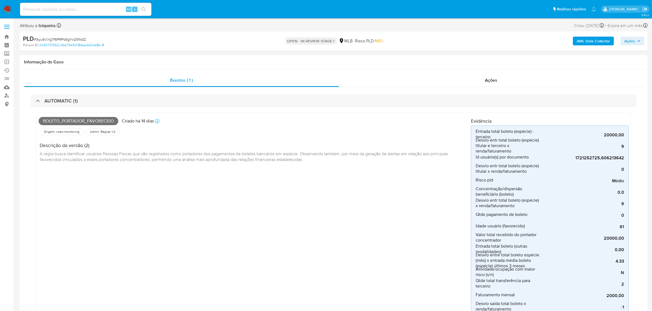
drag, startPoint x: 379, startPoint y: 106, endPoint x: 370, endPoint y: 207, distance: 102.0
click at [370, 207] on div "Boleto_portador_favorecido Criado há 14 dias Criado: 12/09/2025 00:28:51 Origem…" at bounding box center [255, 301] width 432 height 373
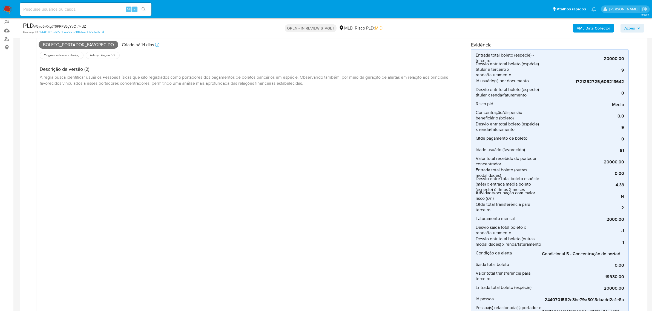
scroll to position [68, 0]
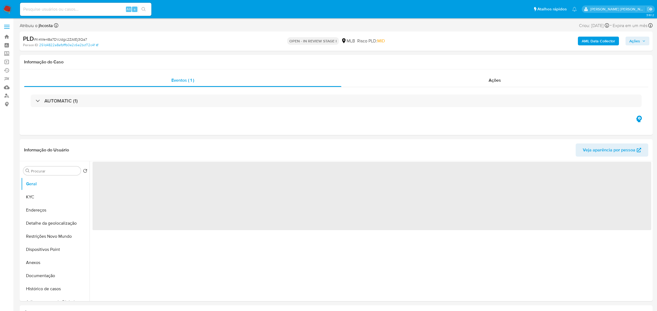
select select "10"
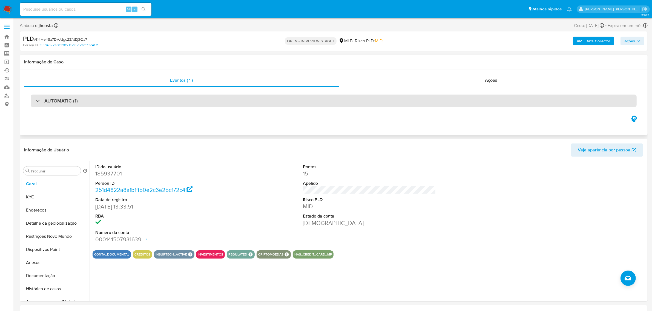
click at [101, 99] on div "AUTOMATIC (1)" at bounding box center [334, 101] width 606 height 13
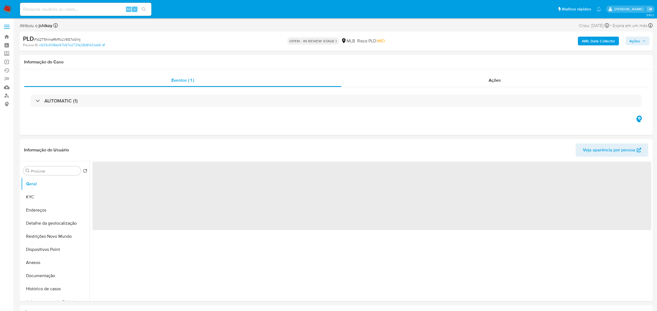
select select "10"
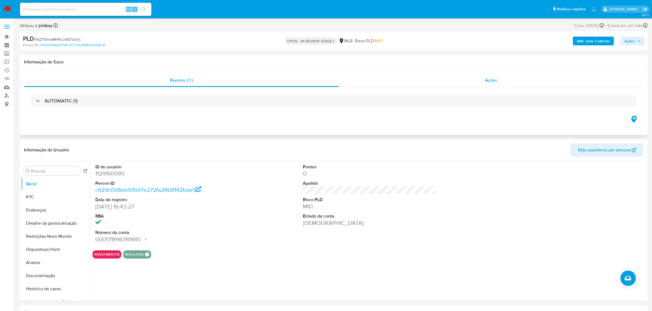
click at [481, 79] on div "Ações" at bounding box center [491, 80] width 304 height 13
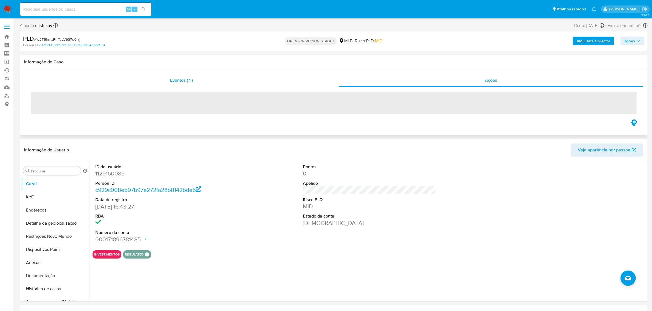
click at [200, 82] on div "Eventos ( 1 )" at bounding box center [181, 80] width 315 height 13
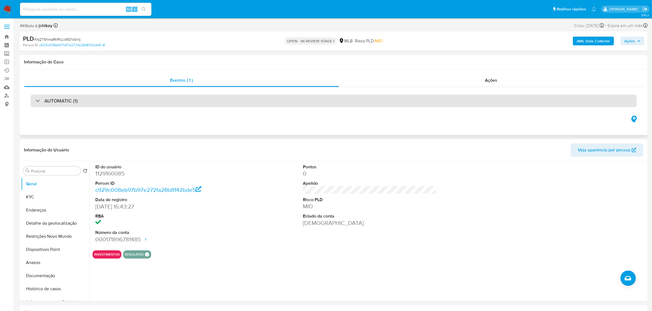
click at [73, 104] on h3 "AUTOMATIC (1)" at bounding box center [60, 101] width 33 height 6
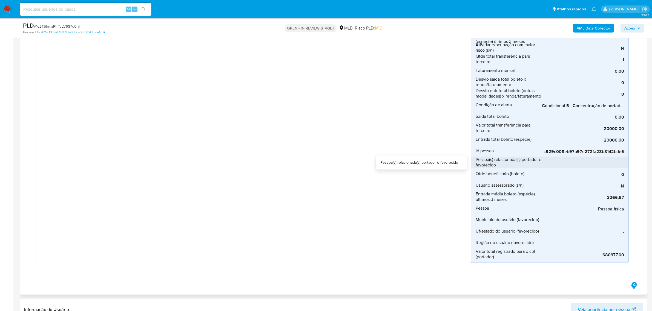
scroll to position [0, 173]
drag, startPoint x: 541, startPoint y: 163, endPoint x: 625, endPoint y: 164, distance: 84.3
click at [625, 164] on li "Pessoa(s) relacionada(s) portador e favorecido [Portadores: Person ID - c12bc97…" at bounding box center [549, 162] width 157 height 11
drag, startPoint x: 603, startPoint y: 169, endPoint x: 528, endPoint y: 170, distance: 75.0
click at [528, 170] on li "Qtde beneficiário (boleto) 0" at bounding box center [549, 173] width 157 height 11
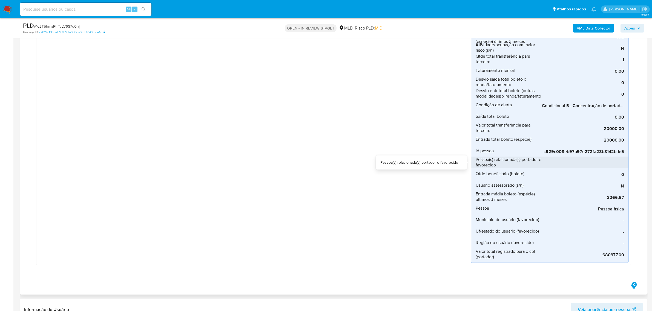
scroll to position [0, 0]
drag, startPoint x: 568, startPoint y: 165, endPoint x: 601, endPoint y: 160, distance: 33.1
drag, startPoint x: 601, startPoint y: 160, endPoint x: 401, endPoint y: 143, distance: 200.6
click at [401, 143] on div "Boleto_portador_favorecido Criado há 14 dias Criado: 12/09/2025 00:26:41 Origem…" at bounding box center [255, 77] width 432 height 373
drag, startPoint x: 541, startPoint y: 163, endPoint x: 626, endPoint y: 165, distance: 84.9
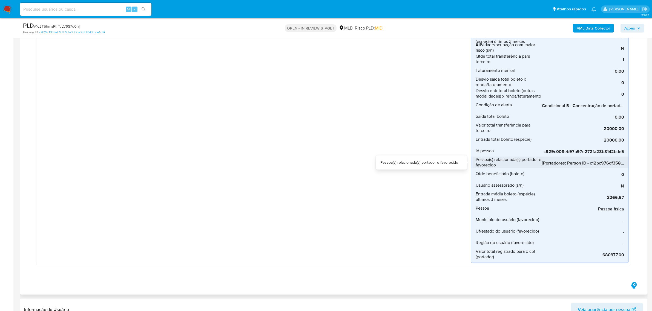
click at [626, 165] on li "Pessoa(s) relacionada(s) portador e favorecido [Portadores: Person ID - c12bc97…" at bounding box center [549, 162] width 157 height 11
drag, startPoint x: 555, startPoint y: 157, endPoint x: 437, endPoint y: 136, distance: 119.2
click at [437, 136] on div "Boleto_portador_favorecido Criado há 14 dias Criado: 12/09/2025 00:26:41 Origem…" at bounding box center [255, 77] width 432 height 373
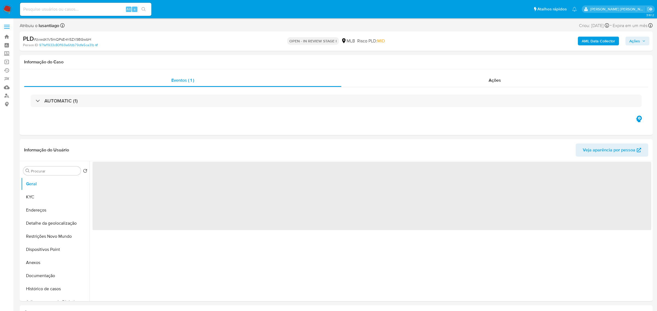
select select "10"
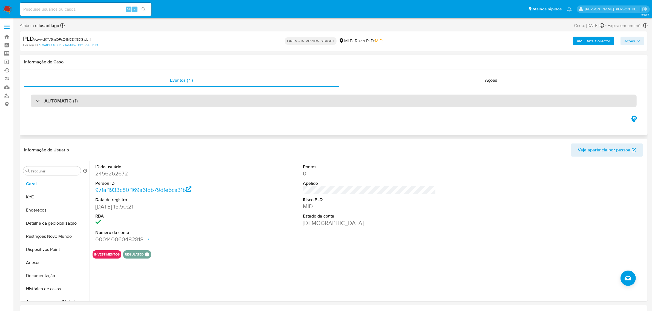
click at [110, 99] on div "AUTOMATIC (1)" at bounding box center [334, 101] width 606 height 13
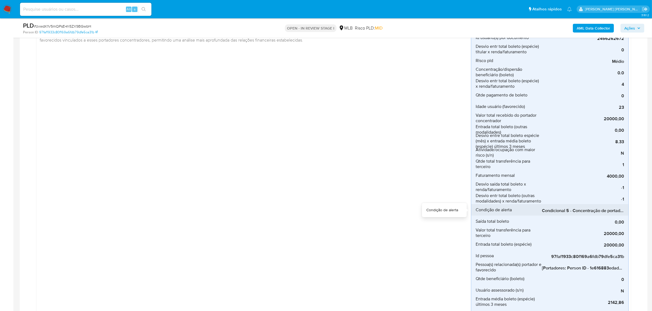
scroll to position [137, 0]
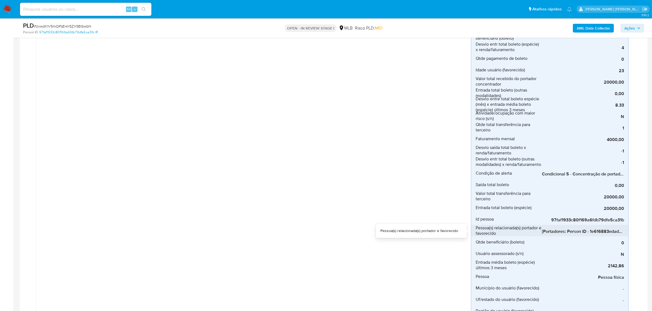
click at [569, 230] on span "[Portadores: Person ID - 1e616883edad8f3b383828f7c1b046b5]; [Favorecidos: Perso…" at bounding box center [583, 231] width 82 height 5
